Goal: Navigation & Orientation: Find specific page/section

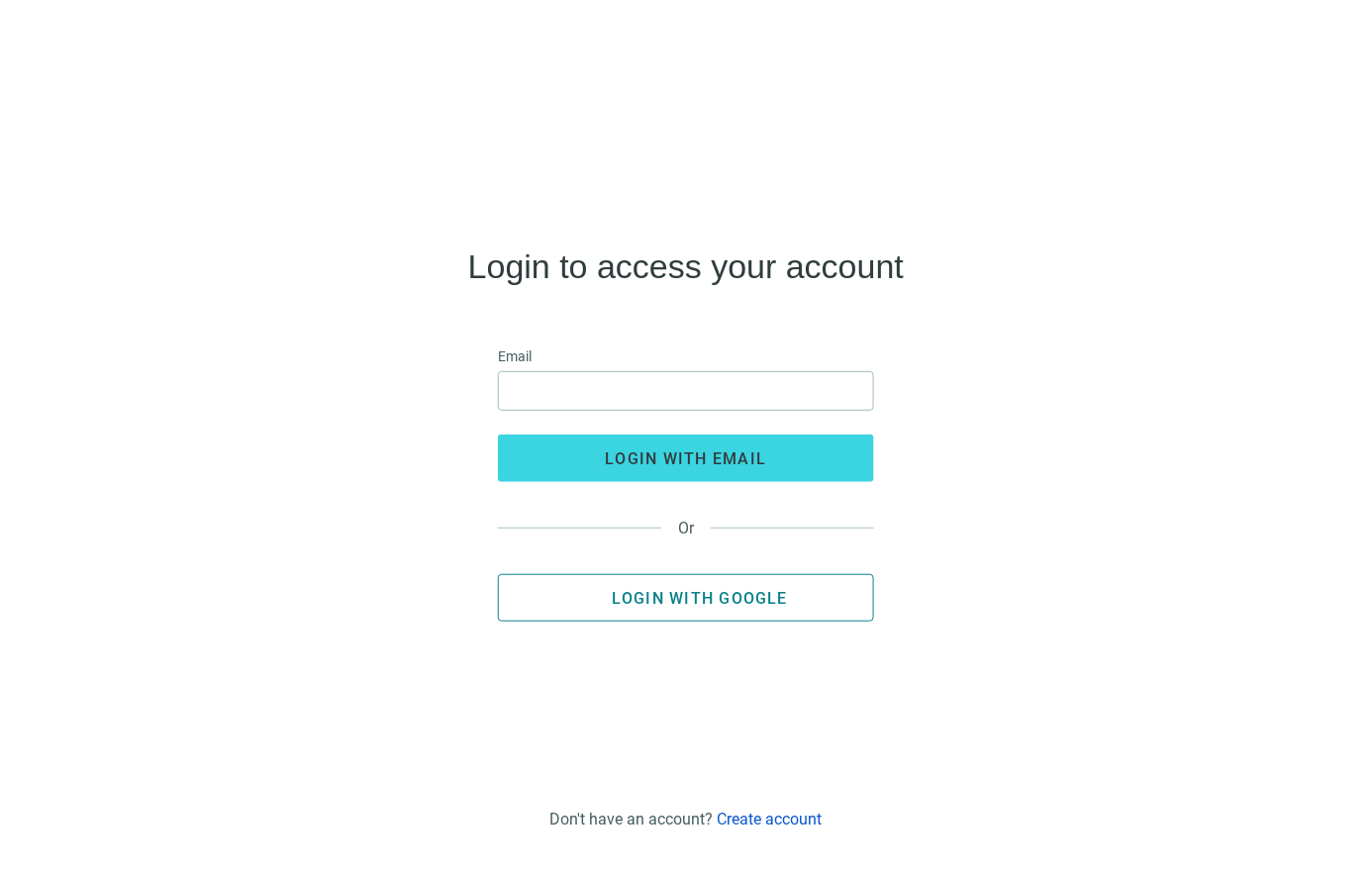
click at [792, 606] on button "Login with Google" at bounding box center [686, 598] width 376 height 48
